Goal: Navigation & Orientation: Understand site structure

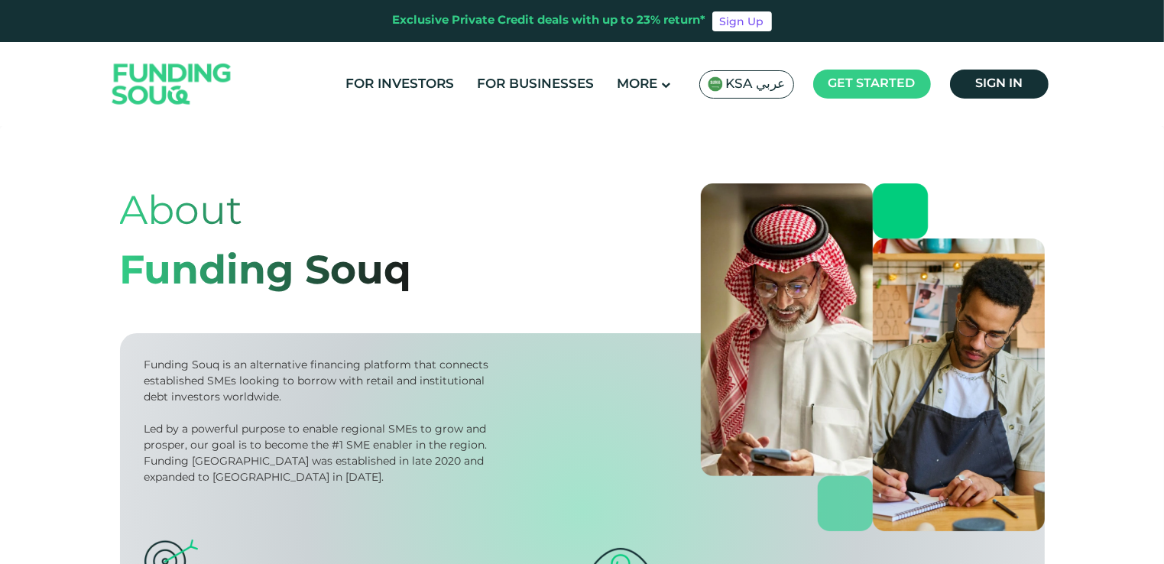
click at [164, 74] on img at bounding box center [172, 84] width 150 height 77
